Goal: Information Seeking & Learning: Check status

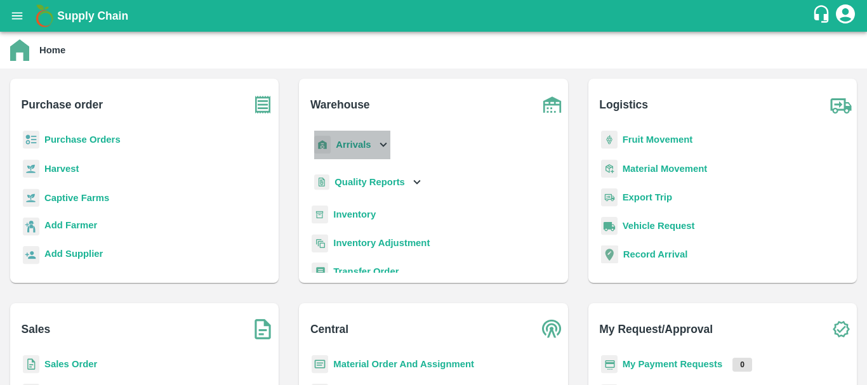
click at [347, 145] on b "Arrivals" at bounding box center [353, 145] width 35 height 10
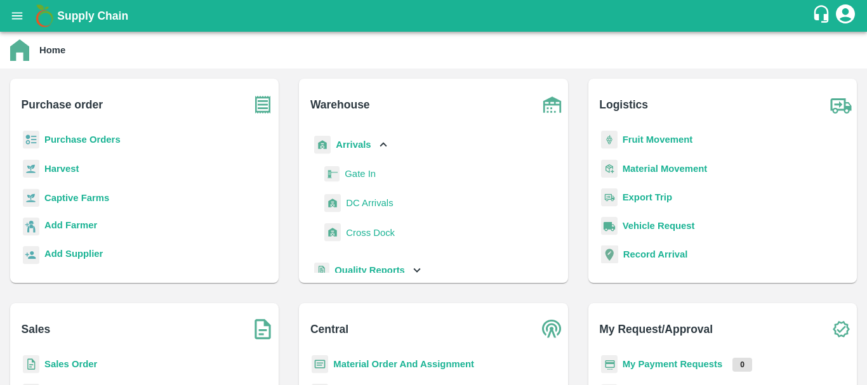
click at [361, 206] on span "DC Arrivals" at bounding box center [369, 203] width 47 height 14
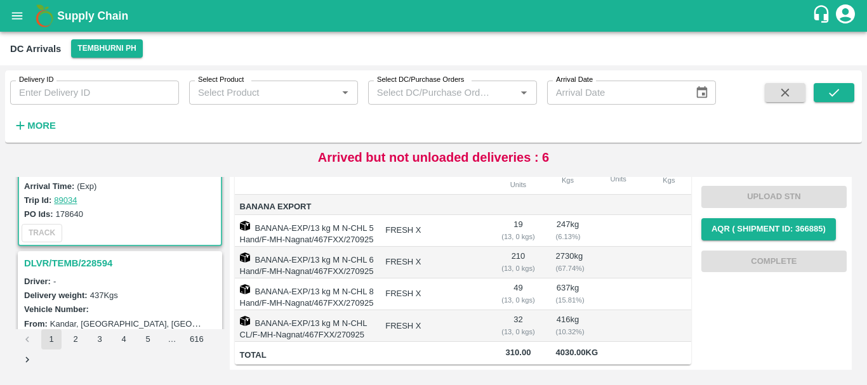
scroll to position [102, 0]
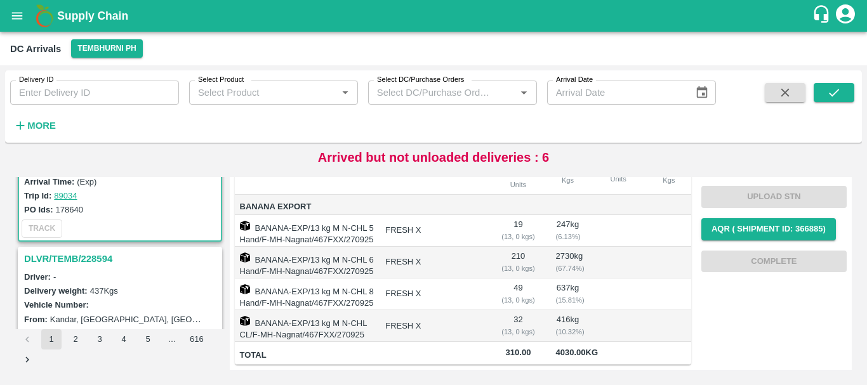
click at [87, 255] on h3 "DLVR/TEMB/228594" at bounding box center [121, 259] width 195 height 17
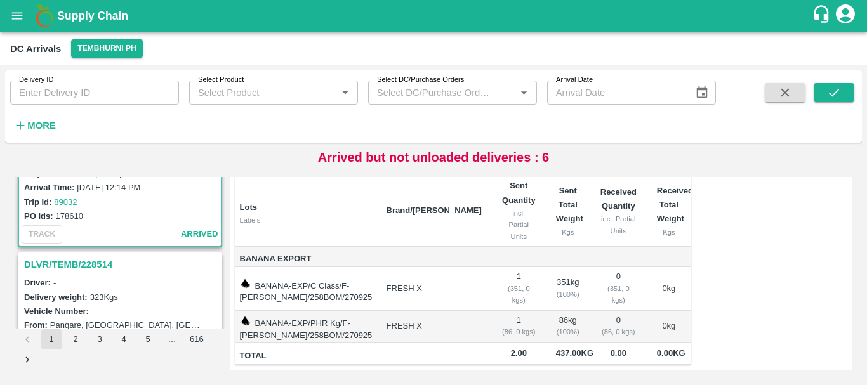
scroll to position [300, 0]
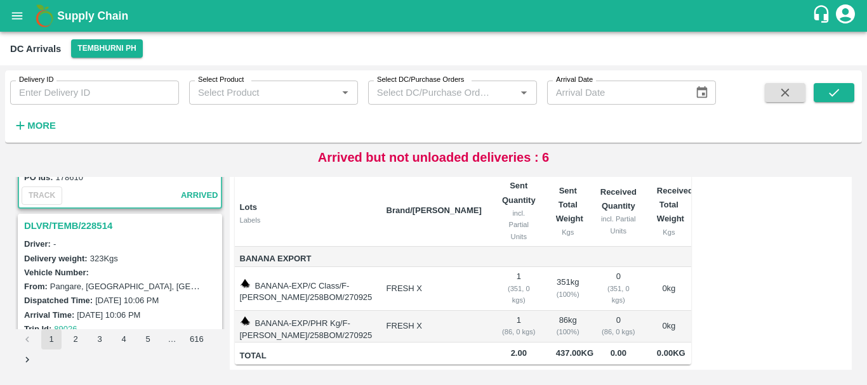
click at [93, 228] on h3 "DLVR/TEMB/228514" at bounding box center [121, 226] width 195 height 17
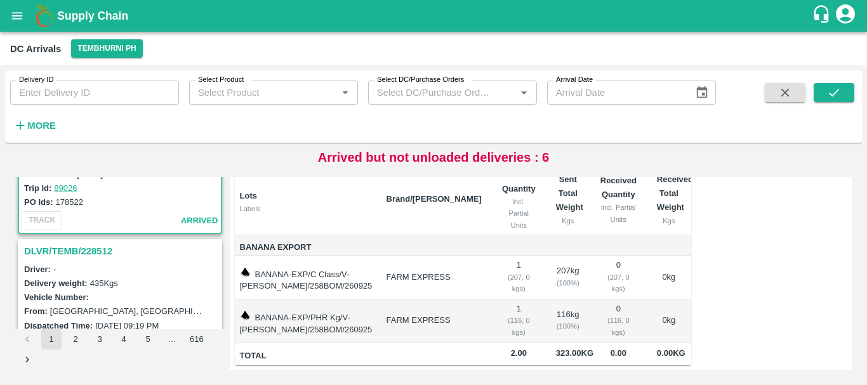
scroll to position [442, 0]
click at [89, 253] on h3 "DLVR/TEMB/228512" at bounding box center [121, 250] width 195 height 17
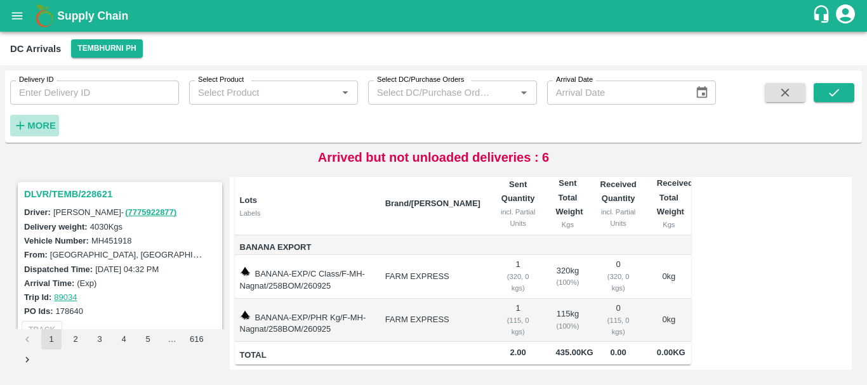
click at [44, 120] on h6 "More" at bounding box center [41, 125] width 29 height 17
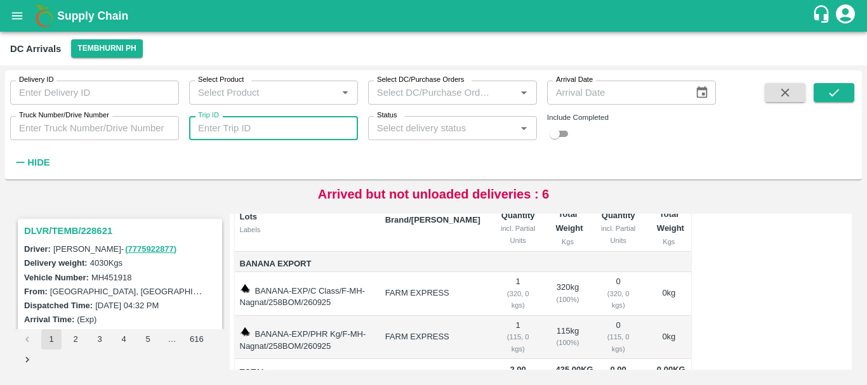
click at [218, 130] on input "Trip ID" at bounding box center [273, 128] width 169 height 24
click at [114, 131] on input "Truck Number/Drive Number" at bounding box center [94, 128] width 169 height 24
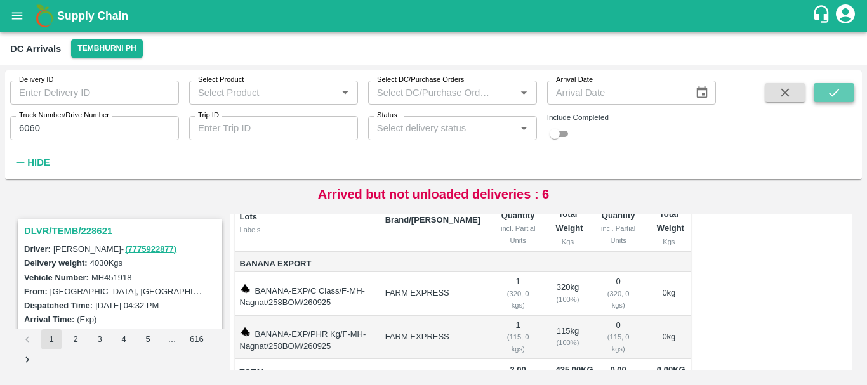
click at [834, 91] on icon "submit" at bounding box center [834, 93] width 14 height 14
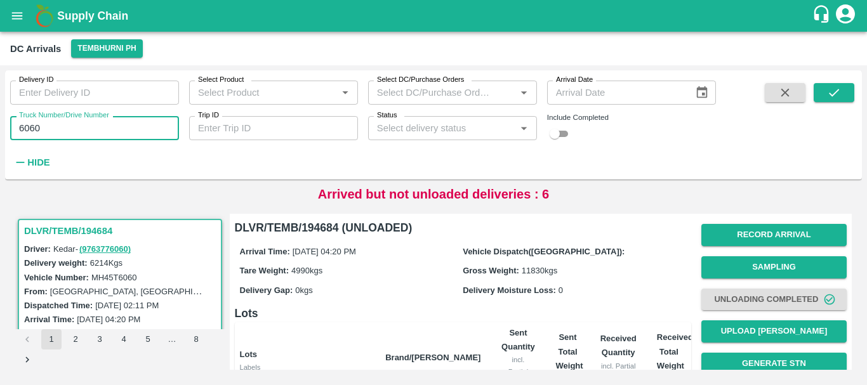
click at [74, 131] on input "6060" at bounding box center [94, 128] width 169 height 24
type input "6"
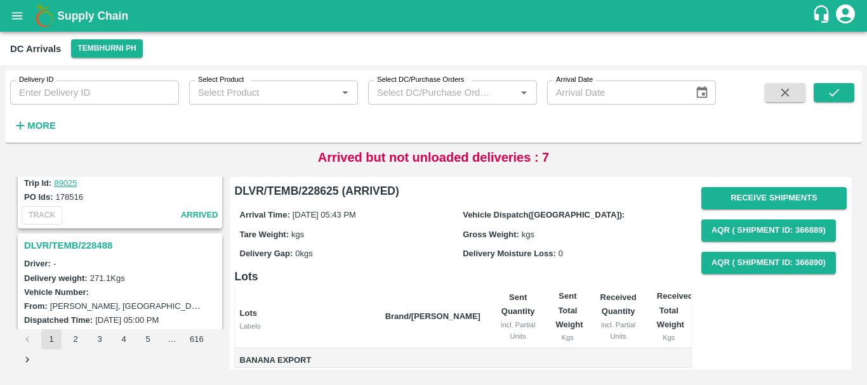
scroll to position [777, 0]
click at [79, 243] on h3 "DLVR/TEMB/228488" at bounding box center [121, 247] width 195 height 17
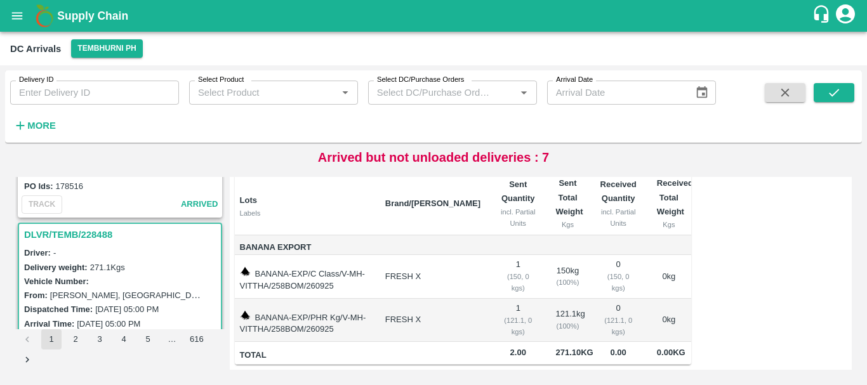
scroll to position [890, 0]
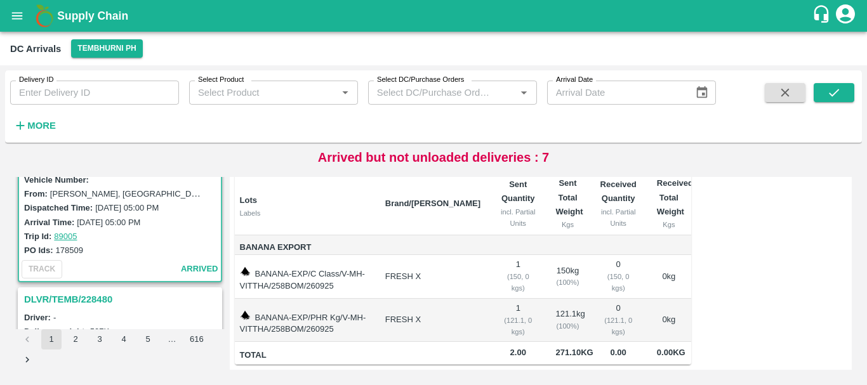
click at [74, 302] on h3 "DLVR/TEMB/228480" at bounding box center [121, 299] width 195 height 17
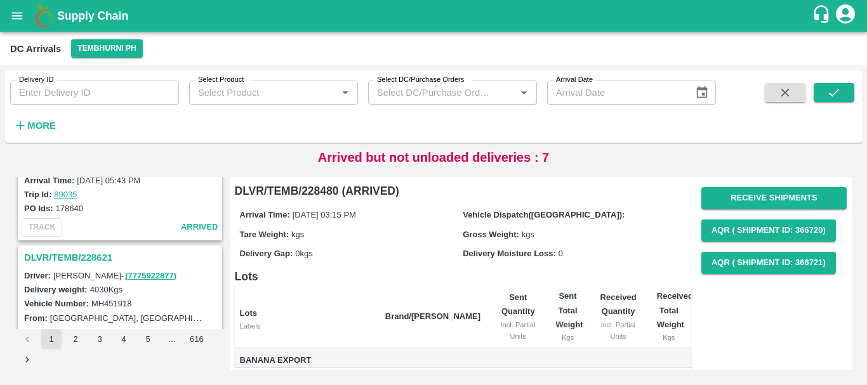
scroll to position [103, 0]
click at [100, 250] on h3 "DLVR/TEMB/228621" at bounding box center [121, 257] width 195 height 17
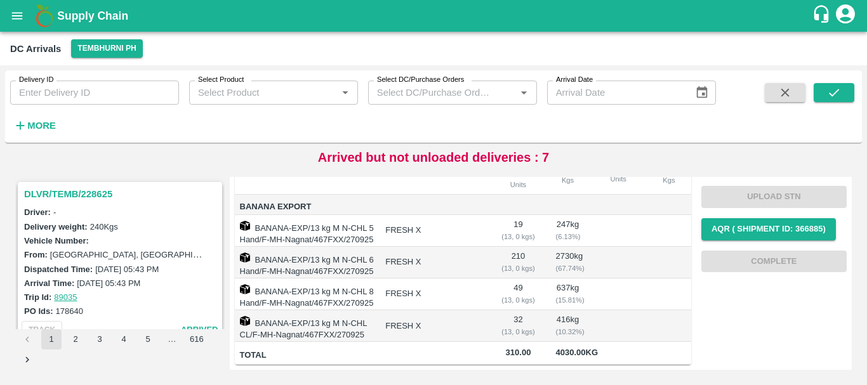
click at [90, 194] on h3 "DLVR/TEMB/228625" at bounding box center [121, 194] width 195 height 17
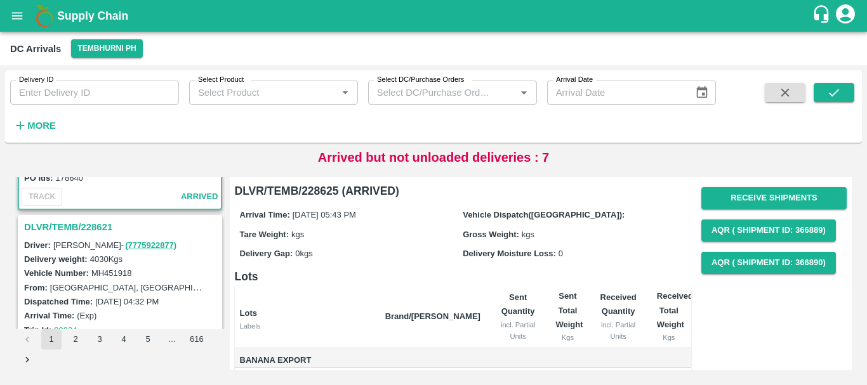
scroll to position [135, 0]
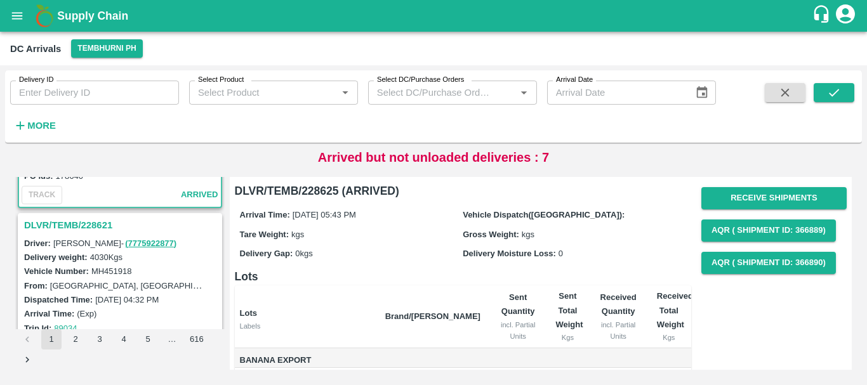
click at [79, 228] on h3 "DLVR/TEMB/228621" at bounding box center [121, 225] width 195 height 17
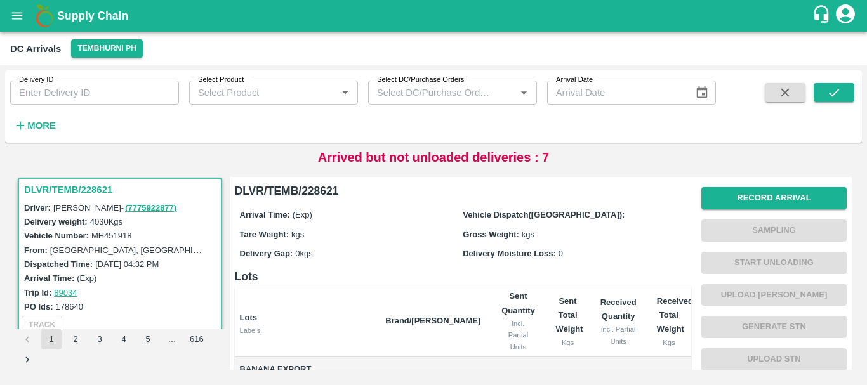
scroll to position [220, 0]
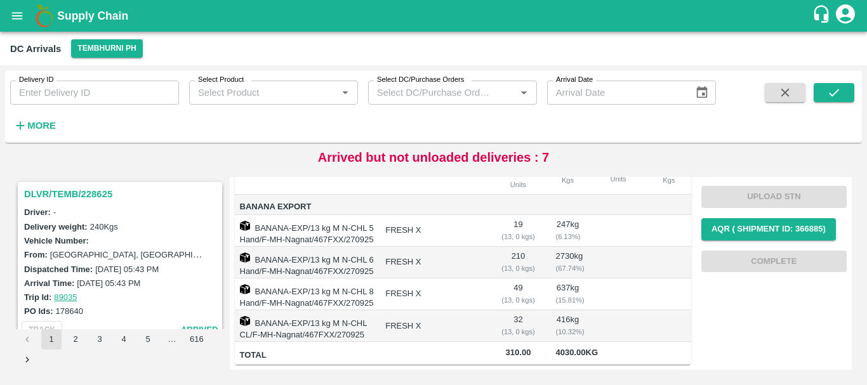
click at [84, 195] on h3 "DLVR/TEMB/228625" at bounding box center [121, 194] width 195 height 17
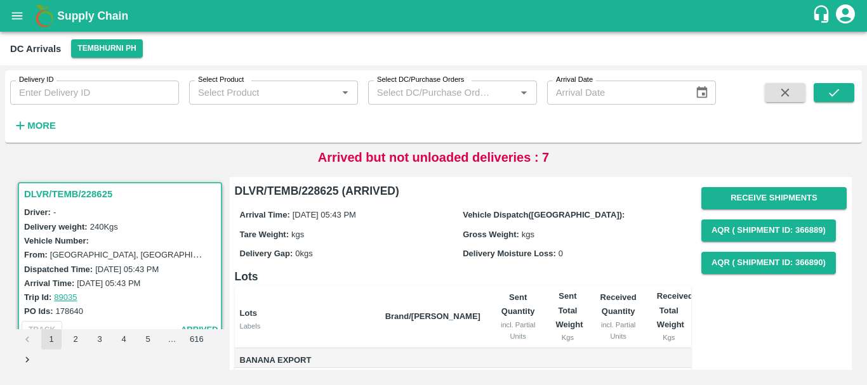
scroll to position [121, 0]
